Goal: Find specific page/section: Find specific page/section

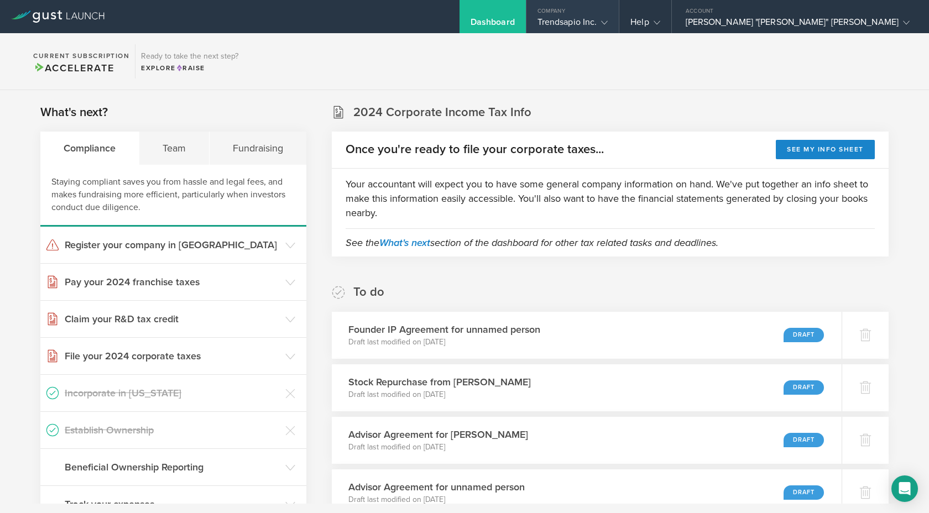
click at [608, 29] on div "Trendsapio Inc." at bounding box center [572, 25] width 71 height 17
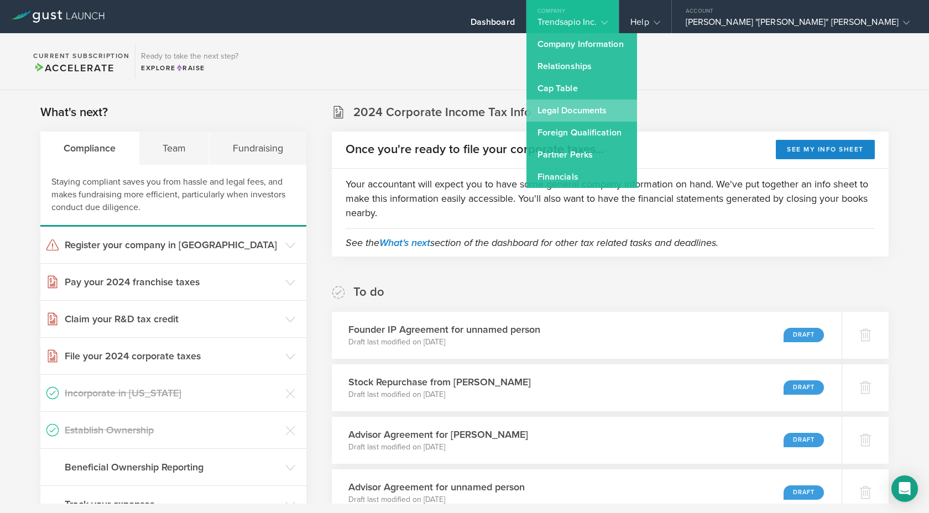
click at [637, 111] on link "Legal Documents" at bounding box center [581, 111] width 111 height 22
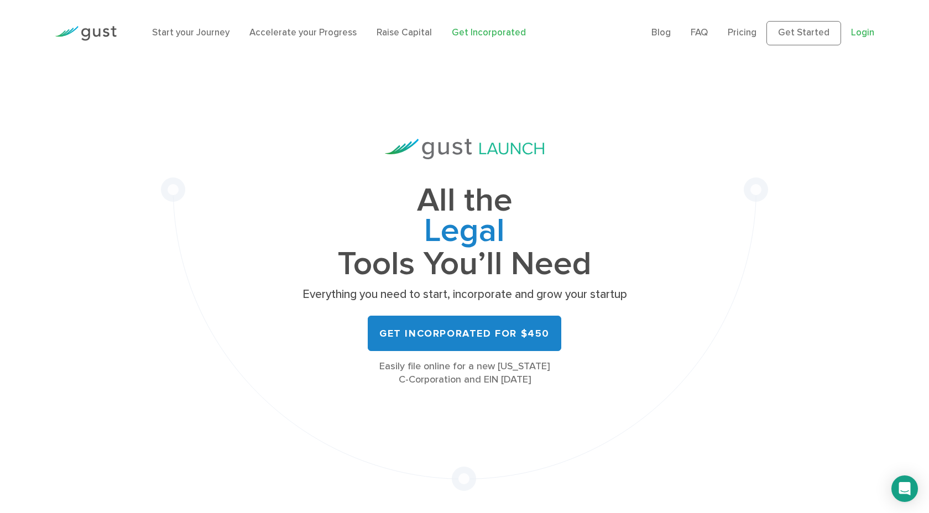
click at [861, 37] on link "Login" at bounding box center [862, 32] width 23 height 11
